Goal: Ask a question

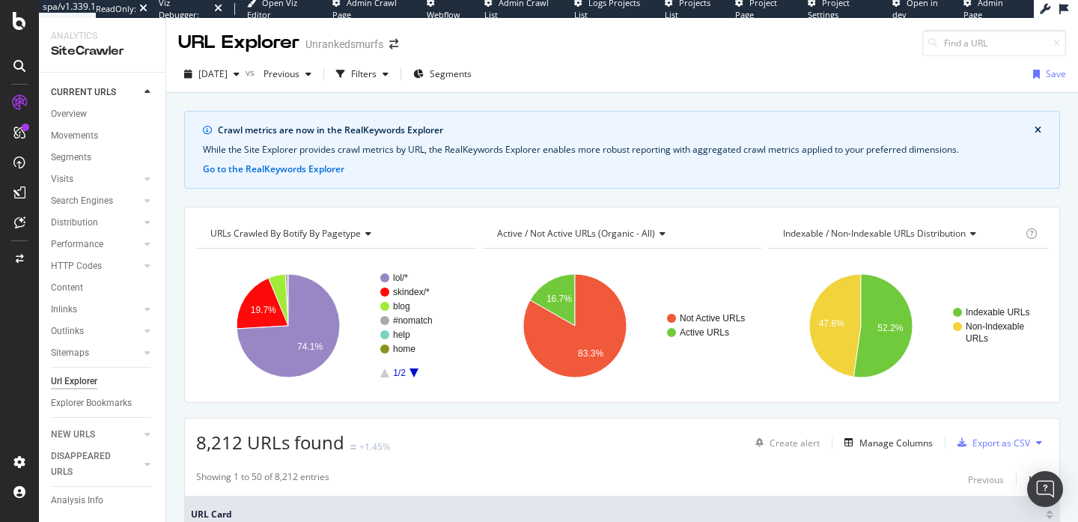
scroll to position [194, 0]
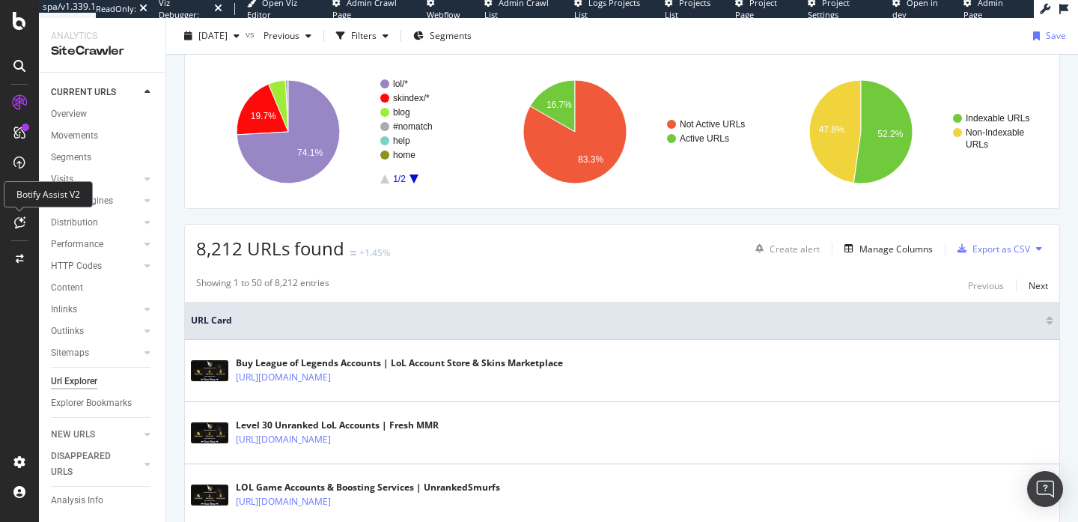
click at [24, 220] on icon at bounding box center [19, 222] width 11 height 12
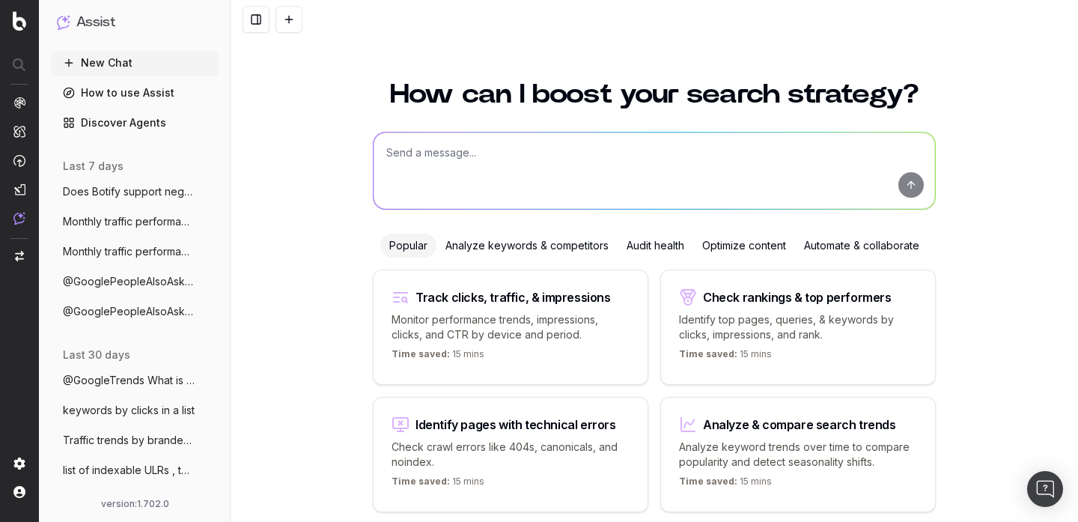
scroll to position [59, 0]
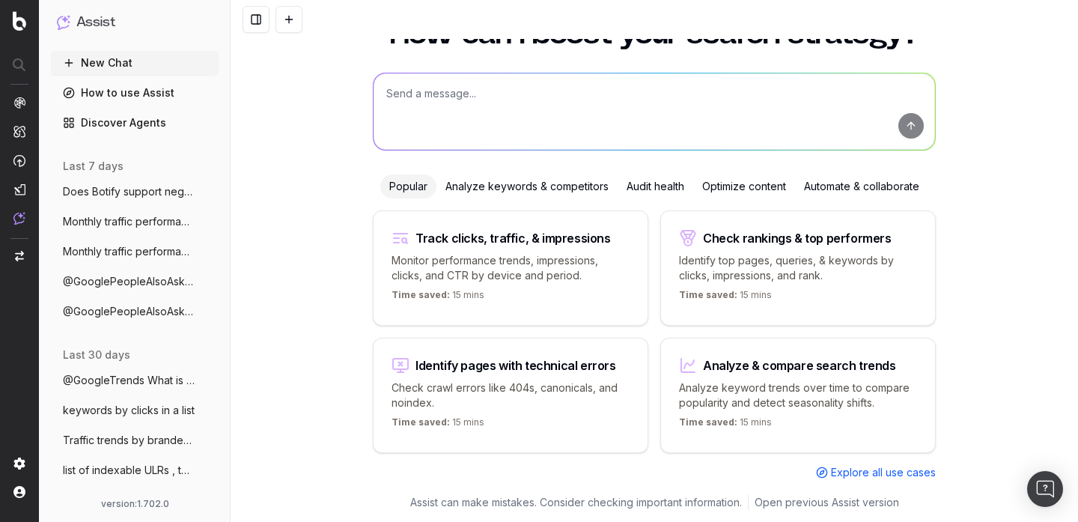
click at [466, 114] on textarea at bounding box center [653, 111] width 561 height 76
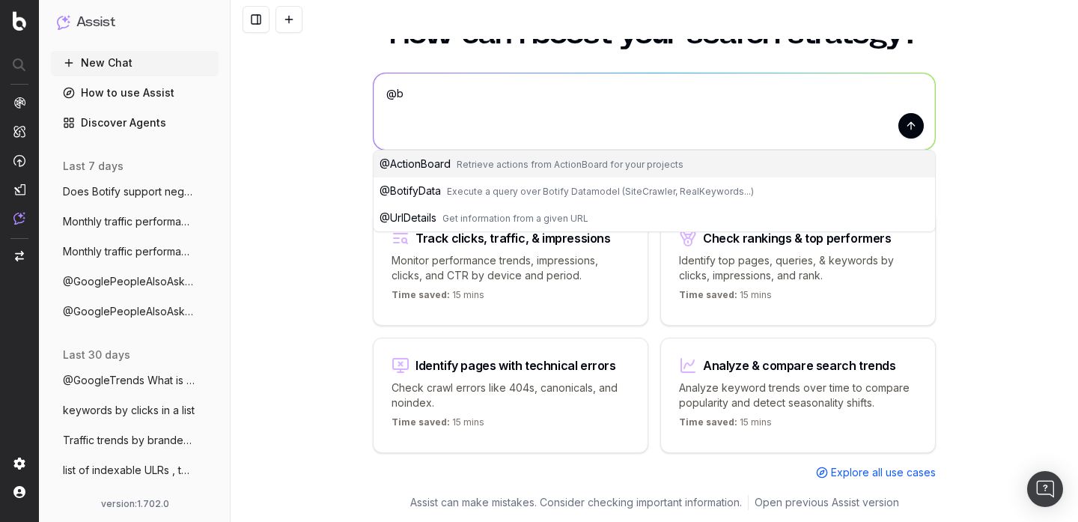
type textarea "@"
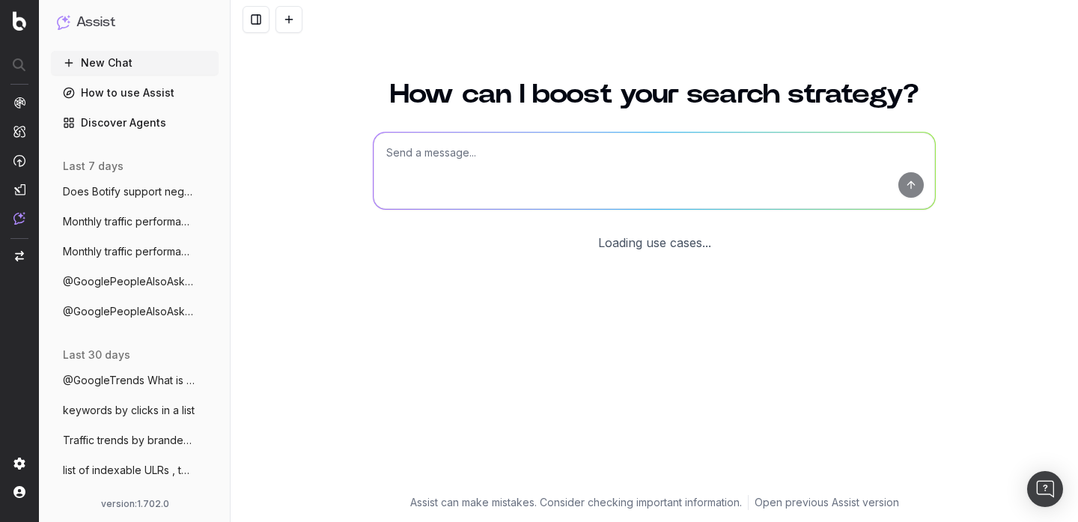
scroll to position [59, 0]
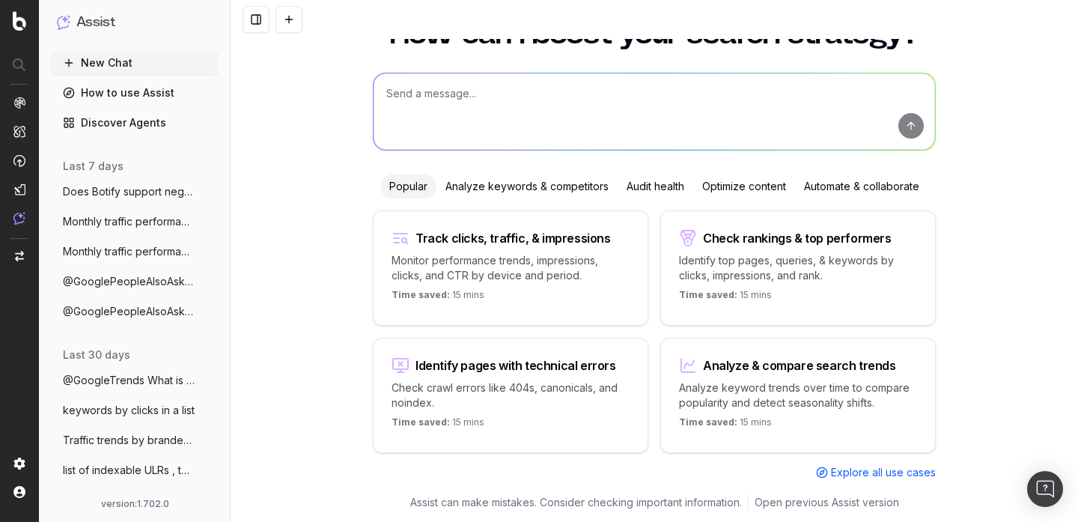
click at [435, 101] on textarea at bounding box center [653, 111] width 561 height 76
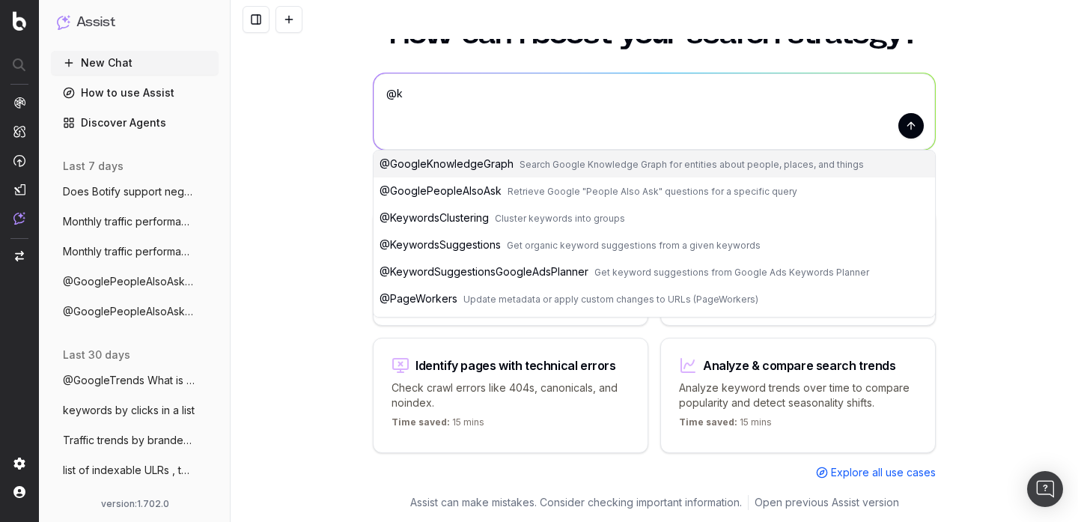
type textarea "@"
